Goal: Task Accomplishment & Management: Manage account settings

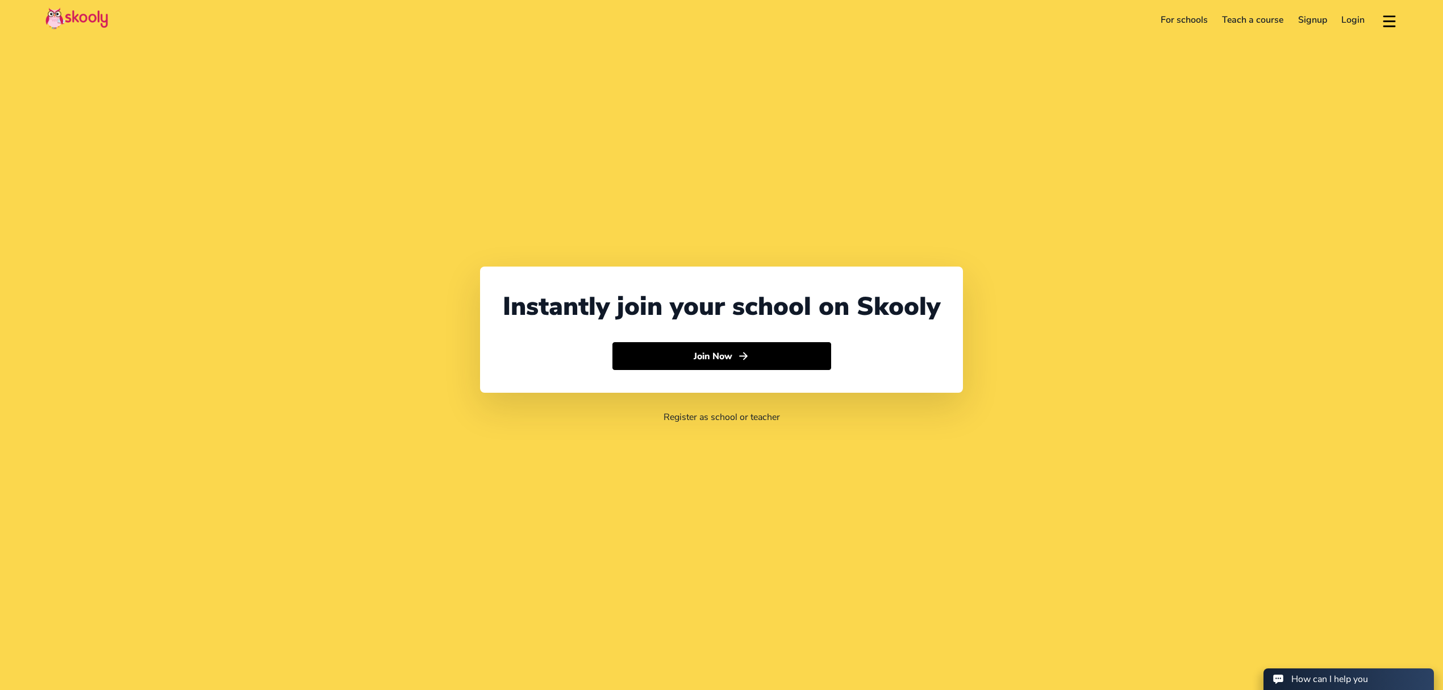
select select "971"
select select "[GEOGRAPHIC_DATA]"
select select "[GEOGRAPHIC_DATA]/[GEOGRAPHIC_DATA]"
click at [1357, 19] on link "Login" at bounding box center [1354, 20] width 38 height 18
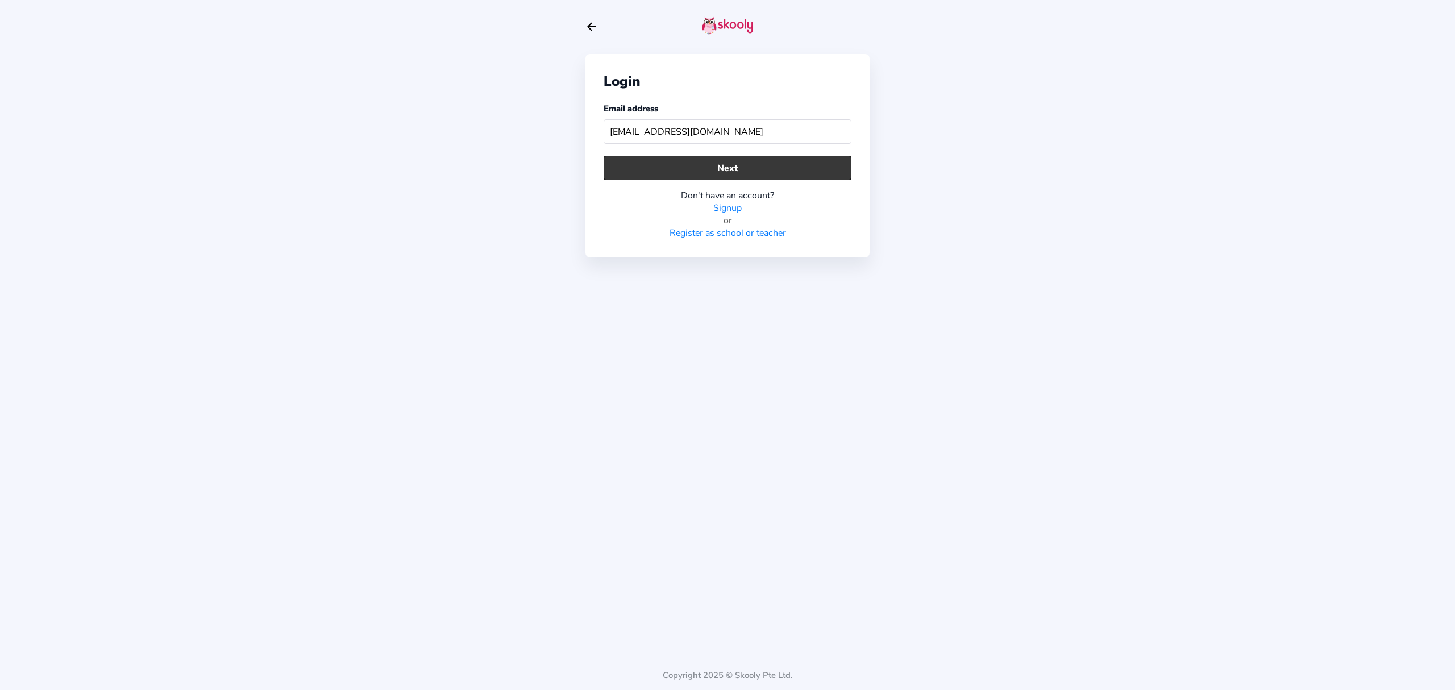
type input "[EMAIL_ADDRESS][DOMAIN_NAME]"
click at [682, 168] on button "Next" at bounding box center [727, 168] width 248 height 24
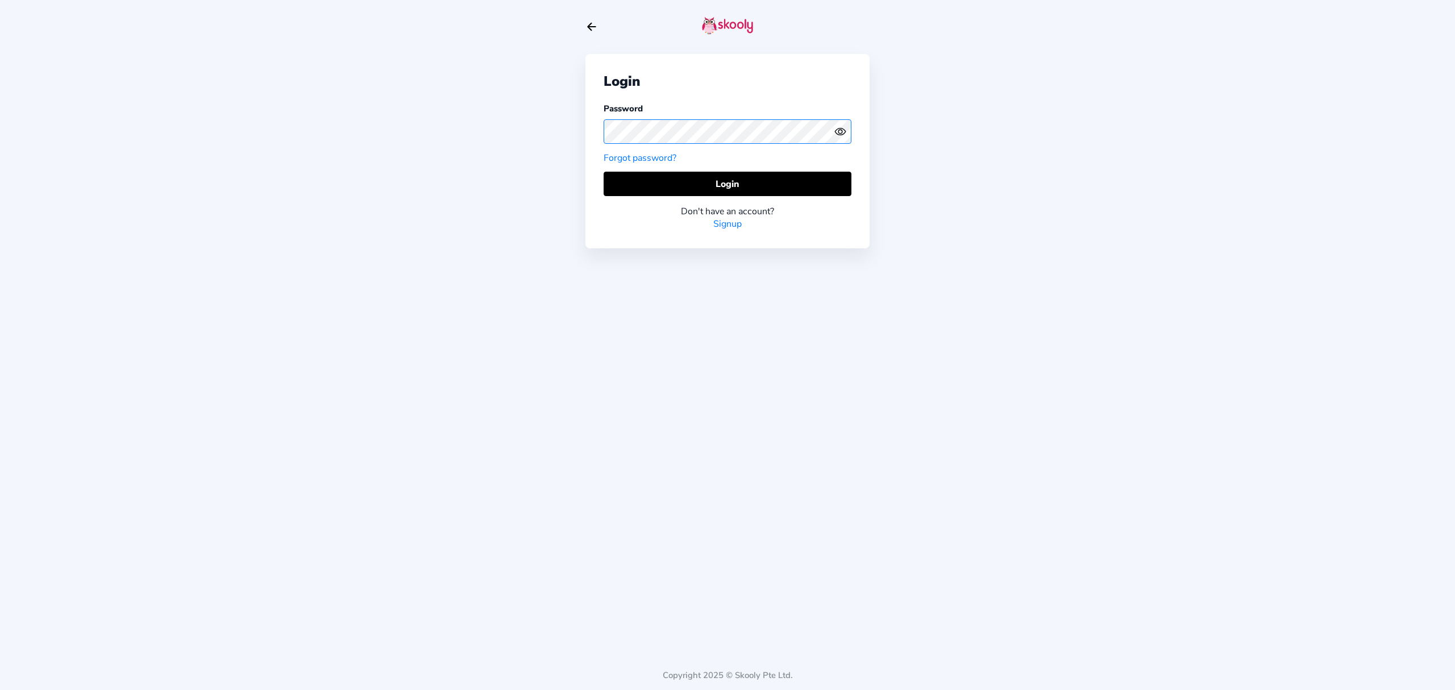
click at [576, 123] on div "Login Password Forgot password? Login Don't have an account? Signup Copyright 2…" at bounding box center [727, 345] width 1455 height 690
click at [839, 132] on circle "eye outline" at bounding box center [839, 131] width 3 height 3
click at [839, 132] on icon "eye off outline" at bounding box center [840, 132] width 5 height 5
click at [802, 173] on button "Login" at bounding box center [727, 184] width 248 height 24
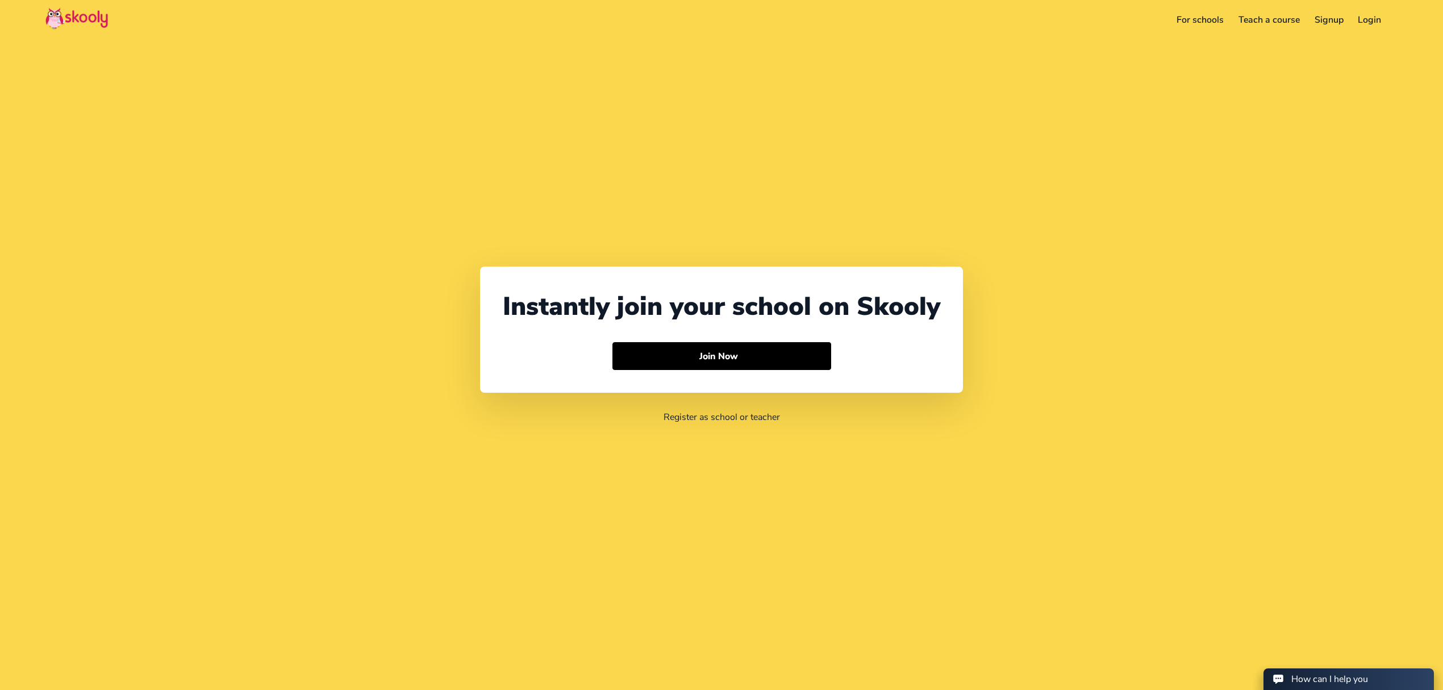
select select "971"
select select "[GEOGRAPHIC_DATA]"
select select "[GEOGRAPHIC_DATA]/[GEOGRAPHIC_DATA]"
